Goal: Contribute content: Add original content to the website for others to see

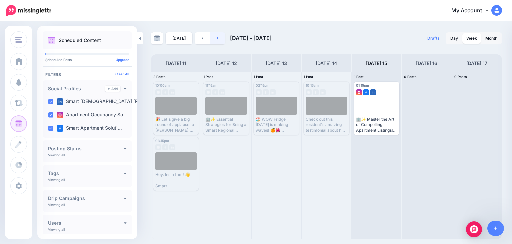
click at [217, 38] on icon at bounding box center [217, 38] width 1 height 2
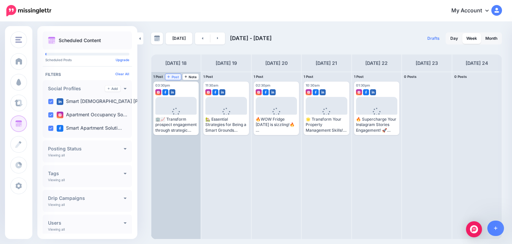
click at [176, 76] on span "Post" at bounding box center [173, 76] width 12 height 3
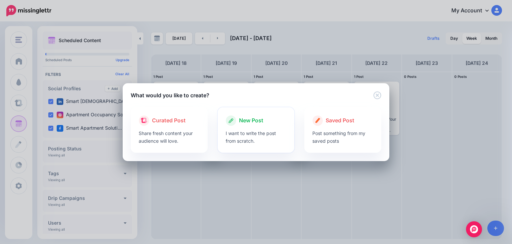
click at [247, 143] on p "I want to write the post from scratch." at bounding box center [256, 136] width 61 height 15
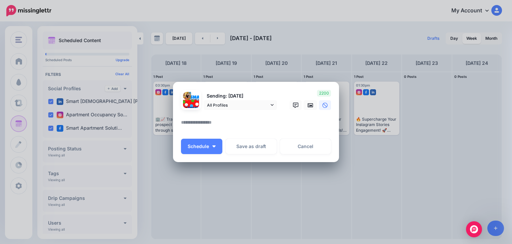
click at [211, 122] on textarea at bounding box center [257, 124] width 153 height 13
paste textarea "**********"
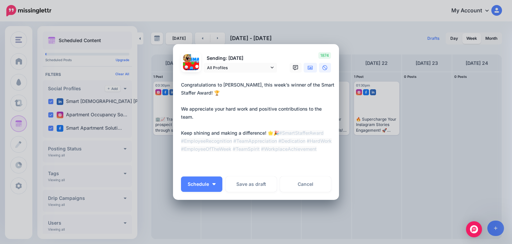
click at [304, 66] on link at bounding box center [310, 68] width 13 height 10
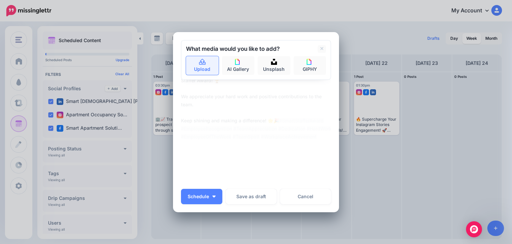
click at [195, 63] on link "Upload" at bounding box center [202, 65] width 33 height 19
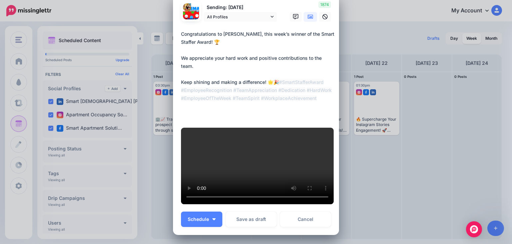
scroll to position [21, 0]
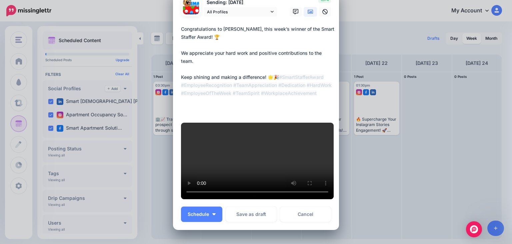
click at [290, 80] on textarea "**********" at bounding box center [257, 69] width 153 height 88
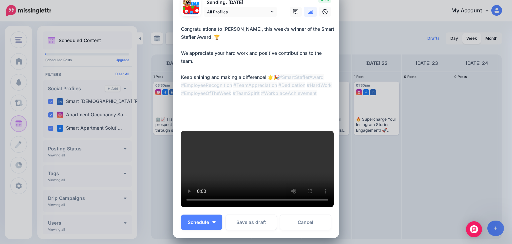
type textarea "**********"
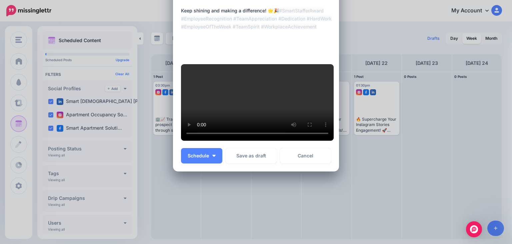
scroll to position [163, 0]
click at [193, 153] on span "Schedule" at bounding box center [198, 155] width 21 height 5
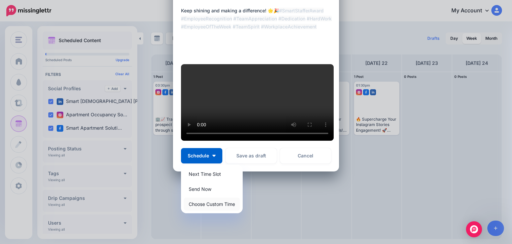
click at [199, 202] on link "Choose Custom Time" at bounding box center [212, 203] width 56 height 13
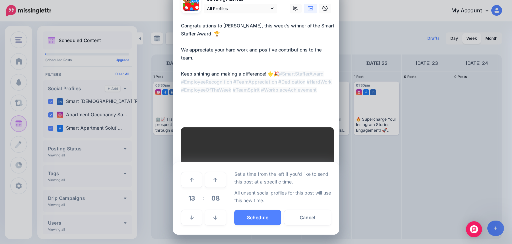
scroll to position [100, 0]
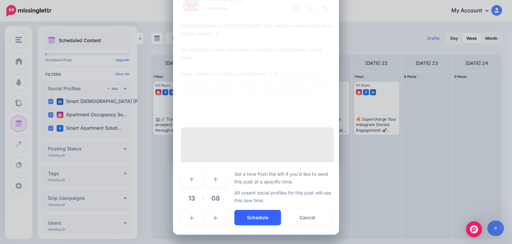
click at [240, 223] on button "Schedule" at bounding box center [258, 217] width 47 height 15
click at [190, 218] on icon at bounding box center [192, 217] width 4 height 4
click at [191, 218] on icon at bounding box center [192, 217] width 4 height 4
click at [219, 218] on link at bounding box center [215, 217] width 21 height 15
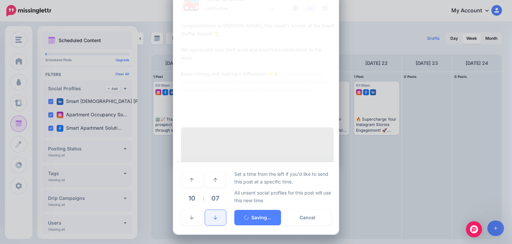
click at [218, 218] on link at bounding box center [215, 217] width 21 height 15
click at [217, 218] on link at bounding box center [215, 217] width 21 height 15
click at [217, 217] on link at bounding box center [215, 217] width 21 height 15
click at [216, 217] on link at bounding box center [215, 217] width 21 height 15
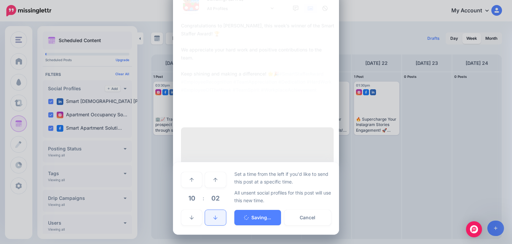
click at [216, 217] on link at bounding box center [215, 217] width 21 height 15
click at [255, 219] on button "Saving..." at bounding box center [258, 217] width 47 height 15
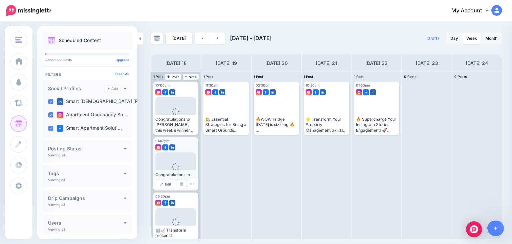
click at [172, 154] on span "Loading" at bounding box center [175, 171] width 41 height 38
click at [191, 182] on icon "button" at bounding box center [192, 184] width 4 height 4
click at [204, 205] on link "Delete Post" at bounding box center [207, 204] width 35 height 7
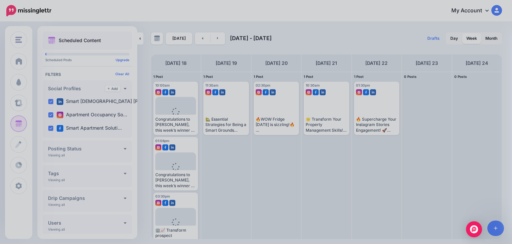
scroll to position [0, 0]
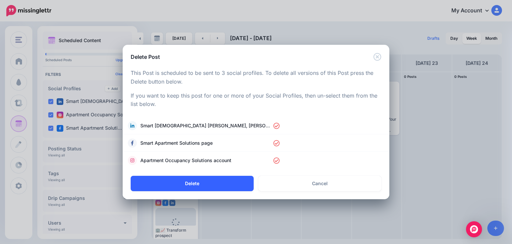
click at [219, 186] on button "Delete" at bounding box center [192, 182] width 123 height 15
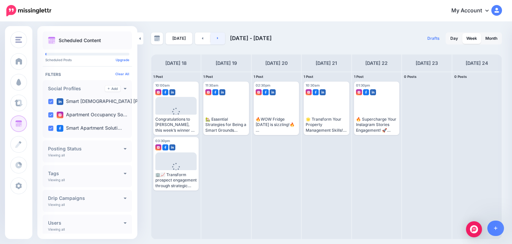
click at [215, 39] on link at bounding box center [218, 38] width 15 height 12
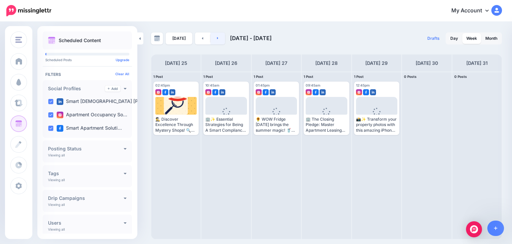
click at [217, 38] on icon at bounding box center [218, 38] width 2 height 4
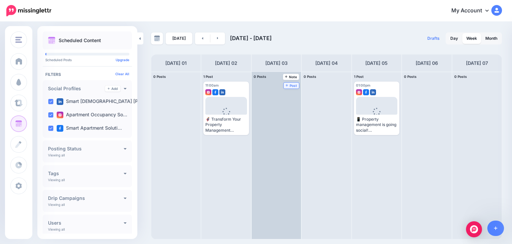
click at [286, 84] on span "Post" at bounding box center [292, 85] width 12 height 3
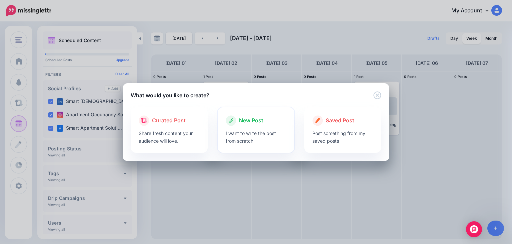
click at [255, 126] on div at bounding box center [256, 127] width 61 height 3
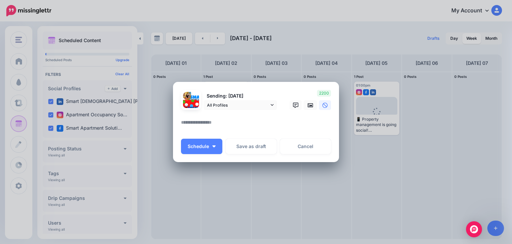
click at [233, 126] on textarea at bounding box center [257, 124] width 153 height 13
paste textarea "**********"
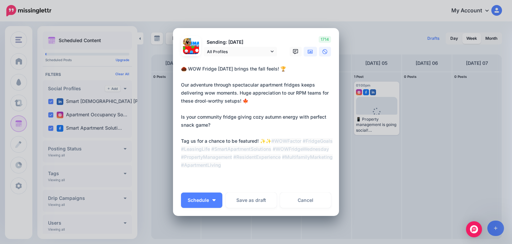
click at [307, 54] on link at bounding box center [310, 52] width 13 height 10
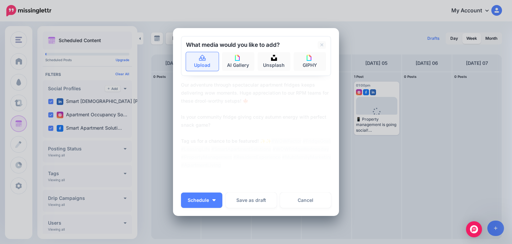
click at [196, 58] on link "Upload" at bounding box center [202, 61] width 33 height 19
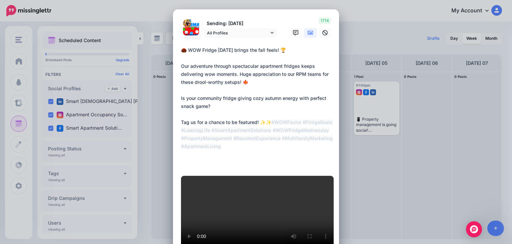
click at [218, 105] on textarea "**********" at bounding box center [257, 106] width 153 height 120
drag, startPoint x: 285, startPoint y: 75, endPoint x: 292, endPoint y: 78, distance: 7.6
click at [292, 78] on textarea "**********" at bounding box center [257, 106] width 153 height 120
drag, startPoint x: 320, startPoint y: 73, endPoint x: 326, endPoint y: 74, distance: 5.7
click at [326, 74] on textarea "**********" at bounding box center [257, 106] width 153 height 120
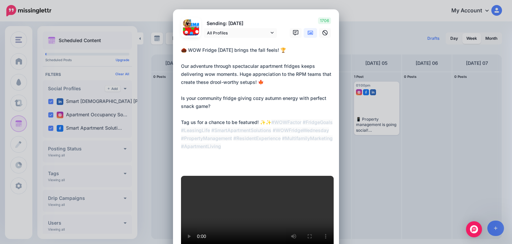
drag, startPoint x: 179, startPoint y: 65, endPoint x: 247, endPoint y: 82, distance: 69.7
click at [263, 83] on textarea "**********" at bounding box center [257, 106] width 153 height 120
click at [247, 54] on textarea "**********" at bounding box center [257, 106] width 153 height 120
click at [258, 49] on textarea "**********" at bounding box center [257, 106] width 153 height 120
click at [274, 79] on textarea "**********" at bounding box center [257, 106] width 153 height 120
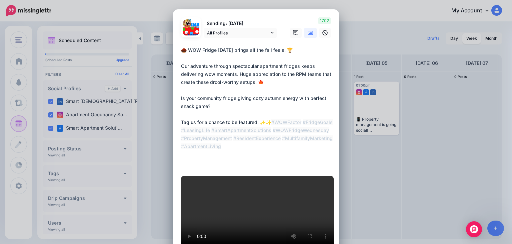
drag, startPoint x: 244, startPoint y: 49, endPoint x: 252, endPoint y: 48, distance: 8.4
click at [256, 48] on textarea "**********" at bounding box center [257, 106] width 153 height 120
click at [305, 127] on textarea "**********" at bounding box center [257, 106] width 153 height 120
click at [309, 97] on textarea "**********" at bounding box center [257, 106] width 153 height 120
click at [300, 114] on textarea "**********" at bounding box center [257, 106] width 153 height 120
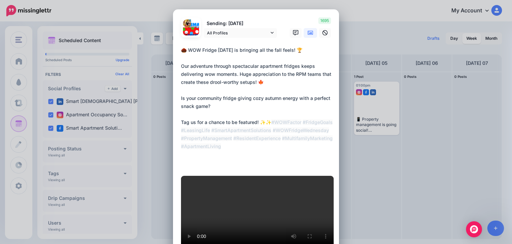
type textarea "**********"
drag, startPoint x: 191, startPoint y: 60, endPoint x: 335, endPoint y: 156, distance: 173.7
click at [342, 159] on div "Create Post Loading Sending: [DATE] All Profiles" at bounding box center [256, 122] width 512 height 244
click at [462, 153] on div "Create Post Loading Sending: [DATE] All Profiles" at bounding box center [256, 122] width 512 height 244
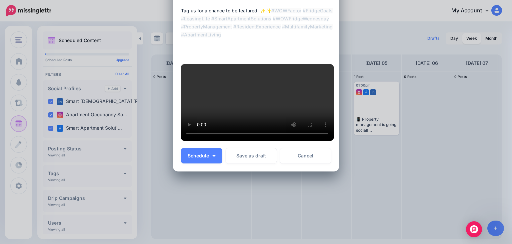
scroll to position [172, 0]
click at [188, 158] on span "Schedule" at bounding box center [198, 155] width 21 height 5
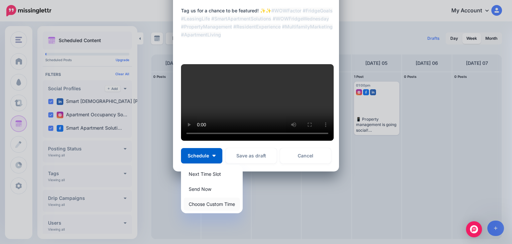
click at [202, 210] on link "Choose Custom Time" at bounding box center [212, 203] width 56 height 13
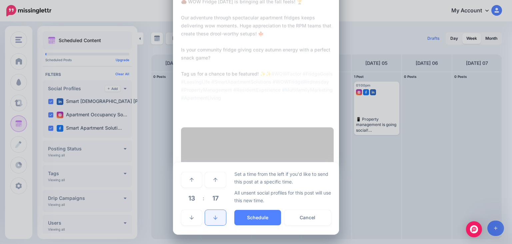
scroll to position [124, 0]
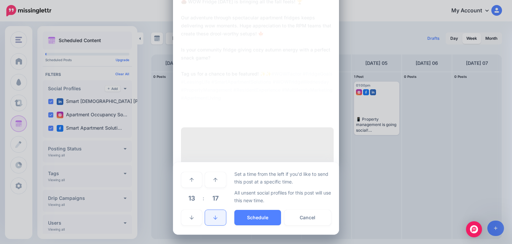
click at [214, 216] on icon at bounding box center [216, 217] width 4 height 5
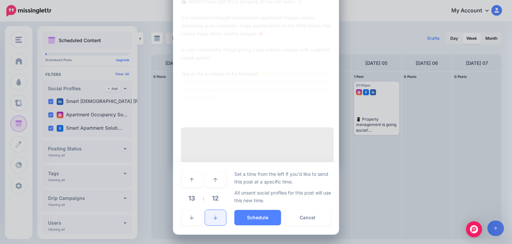
click at [214, 216] on icon at bounding box center [216, 217] width 4 height 5
click at [215, 217] on link at bounding box center [215, 217] width 21 height 15
click at [215, 217] on icon at bounding box center [216, 217] width 4 height 4
click at [214, 217] on icon at bounding box center [216, 217] width 4 height 5
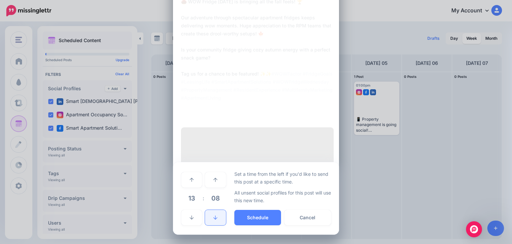
click at [214, 217] on icon at bounding box center [216, 217] width 4 height 5
click at [214, 216] on icon at bounding box center [216, 217] width 4 height 5
click at [214, 216] on icon at bounding box center [216, 217] width 4 height 4
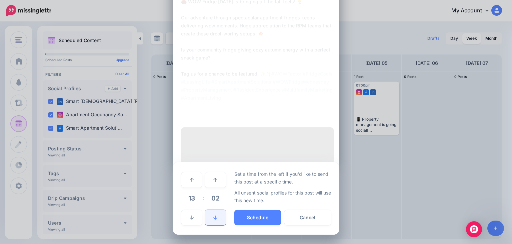
click at [214, 216] on icon at bounding box center [216, 217] width 4 height 4
click at [263, 221] on button "Schedule" at bounding box center [258, 217] width 47 height 15
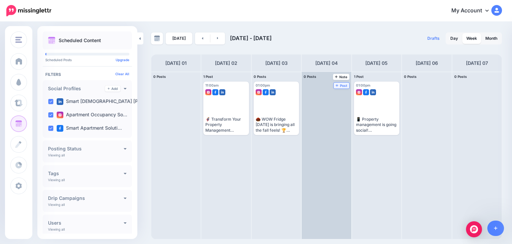
click at [336, 84] on span "Post" at bounding box center [342, 85] width 12 height 3
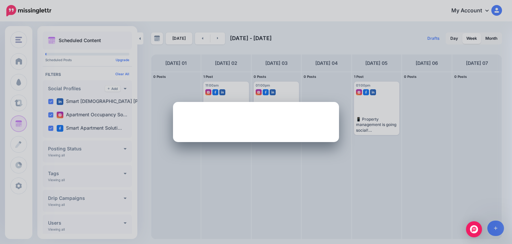
scroll to position [0, 0]
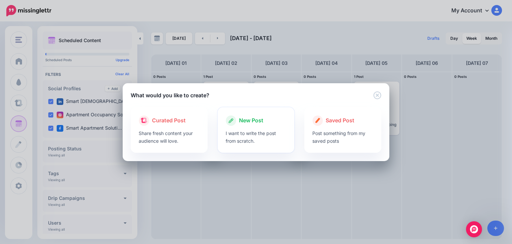
click at [263, 134] on p "I want to write the post from scratch." at bounding box center [256, 136] width 61 height 15
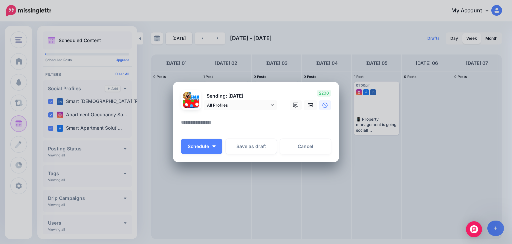
click at [215, 120] on textarea at bounding box center [257, 124] width 153 height 13
paste textarea "**********"
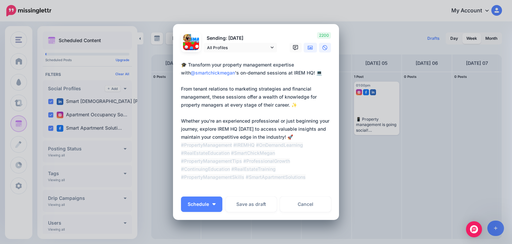
type textarea "**********"
click at [308, 47] on icon at bounding box center [310, 47] width 5 height 5
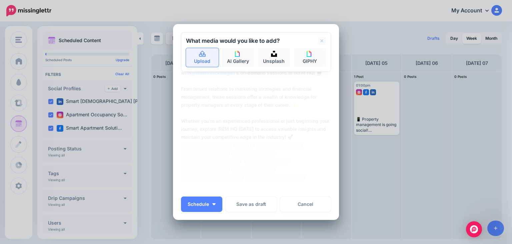
click at [202, 58] on link "Upload" at bounding box center [202, 57] width 33 height 19
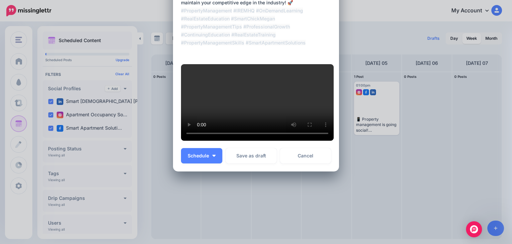
scroll to position [160, 0]
click at [193, 158] on span "Schedule" at bounding box center [198, 155] width 21 height 5
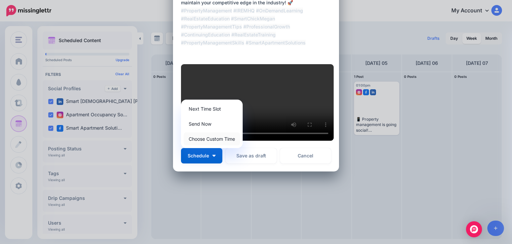
click at [199, 145] on link "Choose Custom Time" at bounding box center [212, 138] width 56 height 13
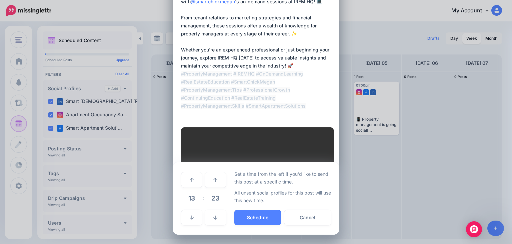
scroll to position [132, 0]
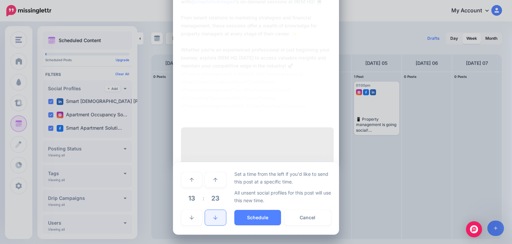
click at [214, 216] on icon at bounding box center [216, 217] width 4 height 5
click at [214, 217] on icon at bounding box center [216, 217] width 4 height 5
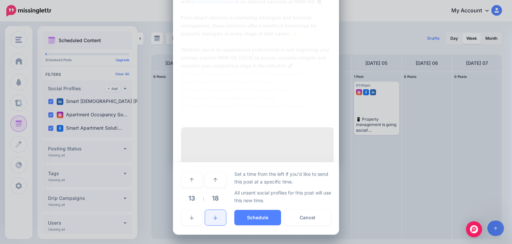
click at [214, 217] on icon at bounding box center [216, 217] width 4 height 5
click at [214, 216] on icon at bounding box center [216, 217] width 4 height 5
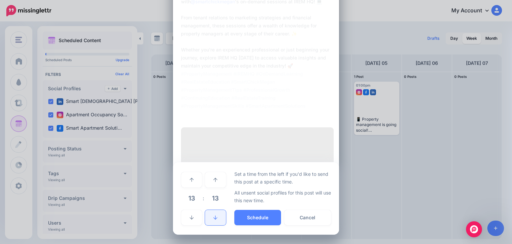
click at [214, 216] on icon at bounding box center [216, 217] width 4 height 5
click at [214, 215] on icon at bounding box center [216, 217] width 4 height 5
click at [209, 217] on link at bounding box center [215, 217] width 21 height 15
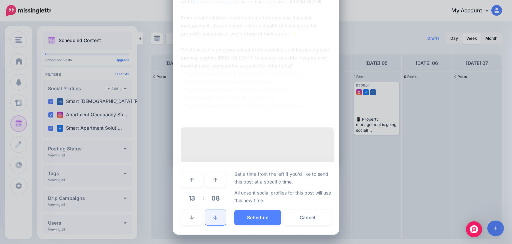
click at [209, 217] on link at bounding box center [215, 217] width 21 height 15
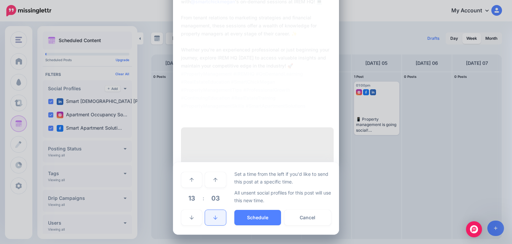
click at [209, 217] on link at bounding box center [215, 217] width 21 height 15
click at [193, 219] on link at bounding box center [192, 217] width 21 height 15
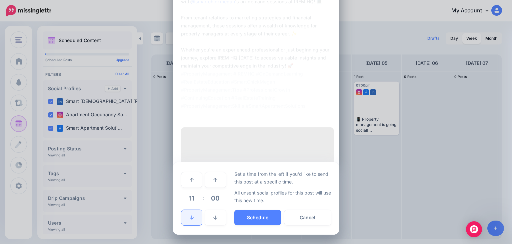
click at [193, 219] on link at bounding box center [192, 217] width 21 height 15
click at [255, 219] on button "Schedule" at bounding box center [258, 217] width 47 height 15
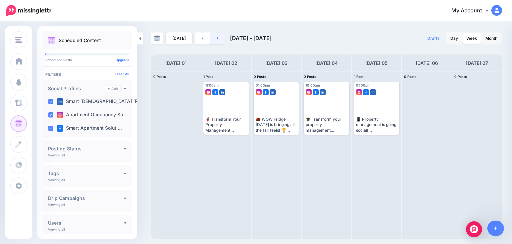
click at [218, 39] on link at bounding box center [218, 38] width 15 height 12
